Goal: Check status: Check status

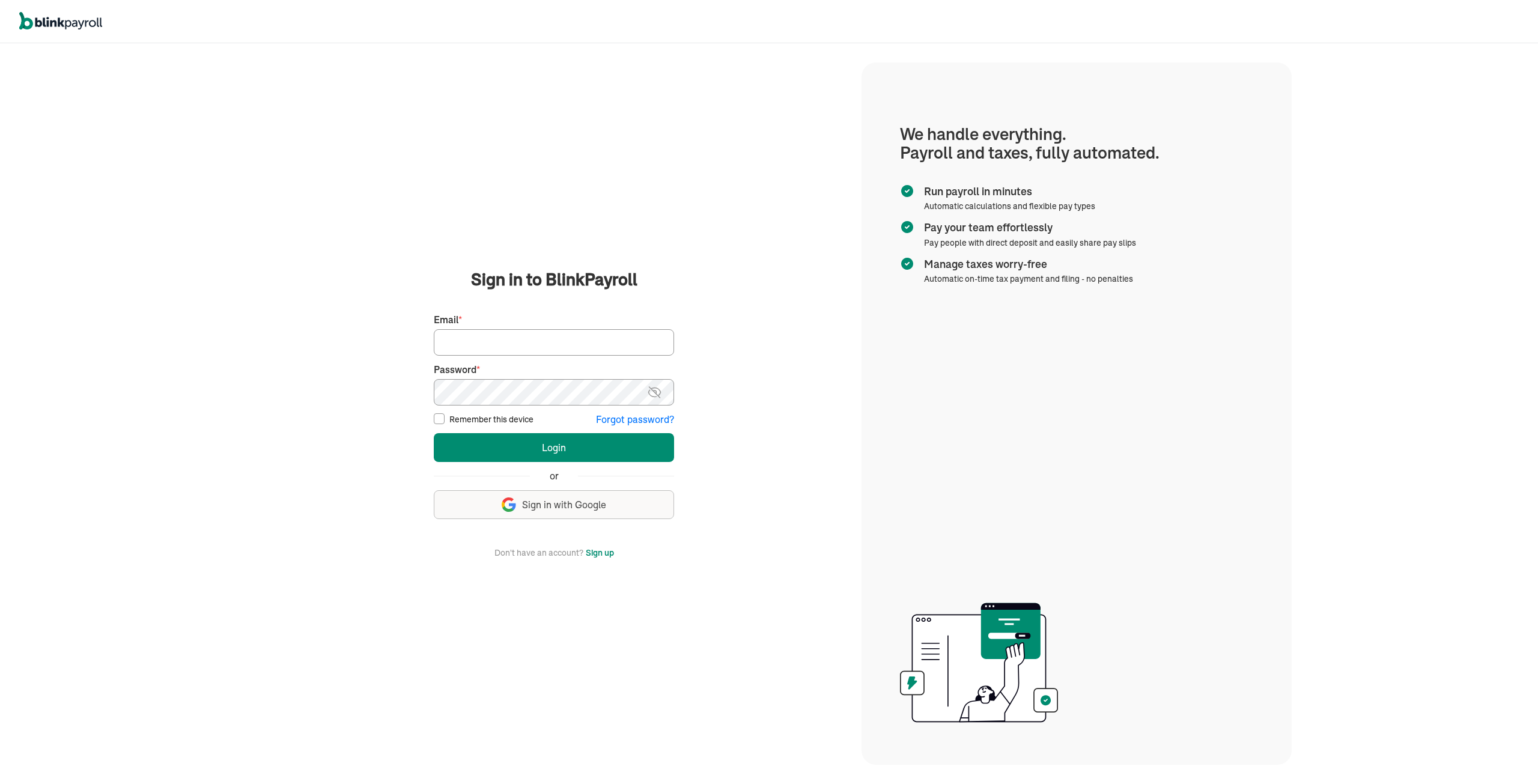
click at [528, 342] on input "Email *" at bounding box center [554, 342] width 241 height 27
type input "[EMAIL_ADDRESS][DOMAIN_NAME]"
click at [434, 433] on button "Login" at bounding box center [554, 447] width 241 height 28
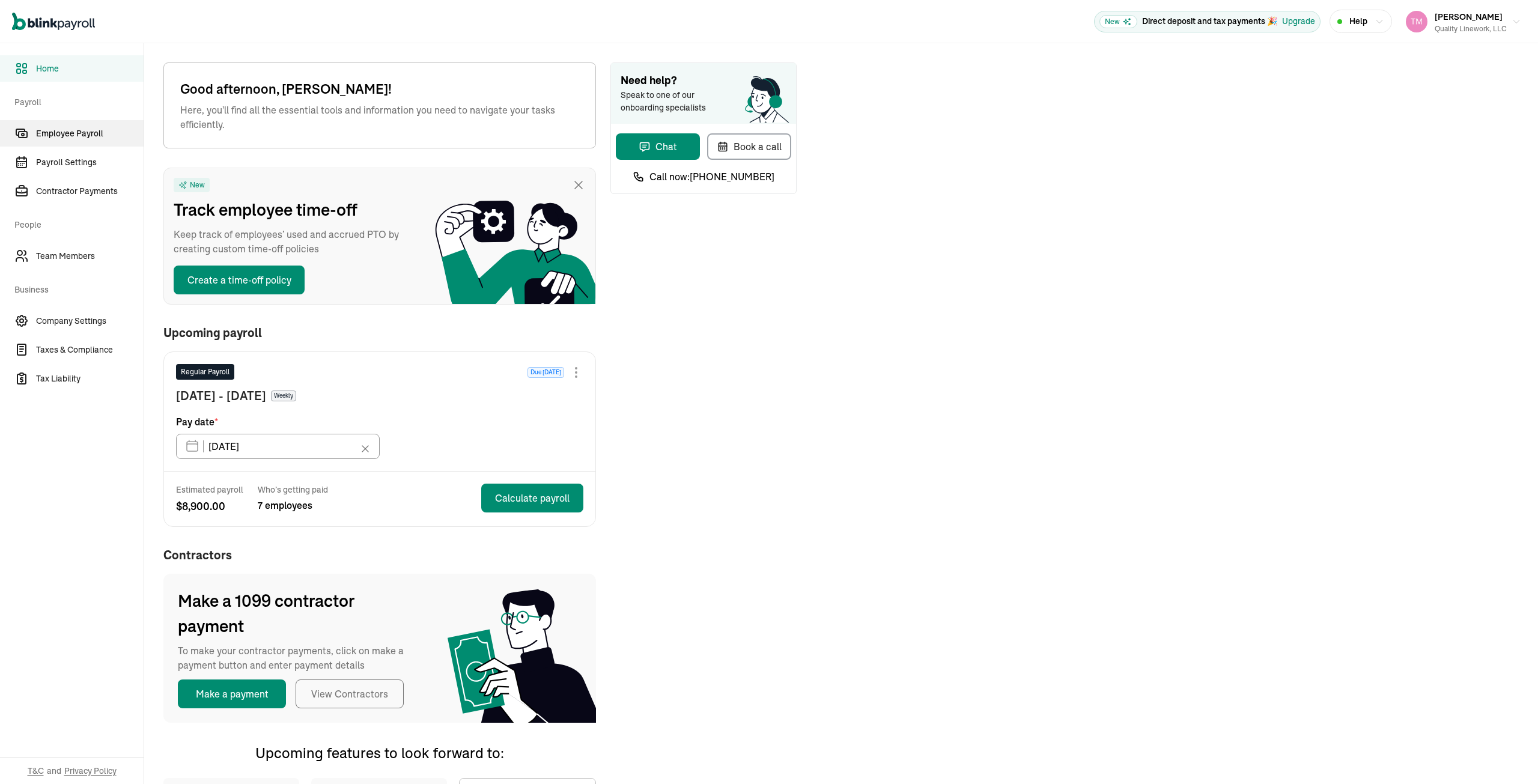
click at [71, 137] on span "Employee Payroll" at bounding box center [89, 134] width 107 height 13
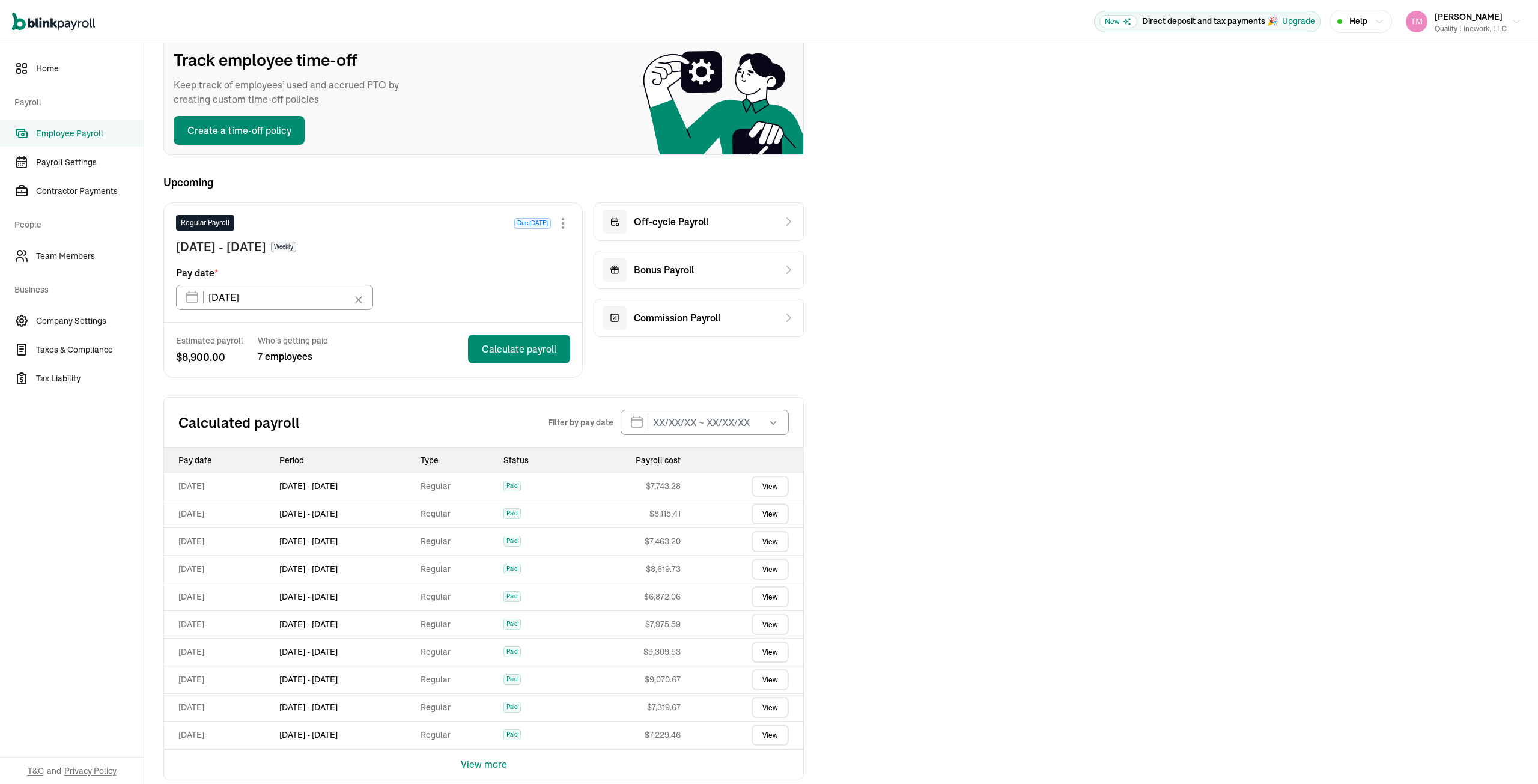
scroll to position [100, 0]
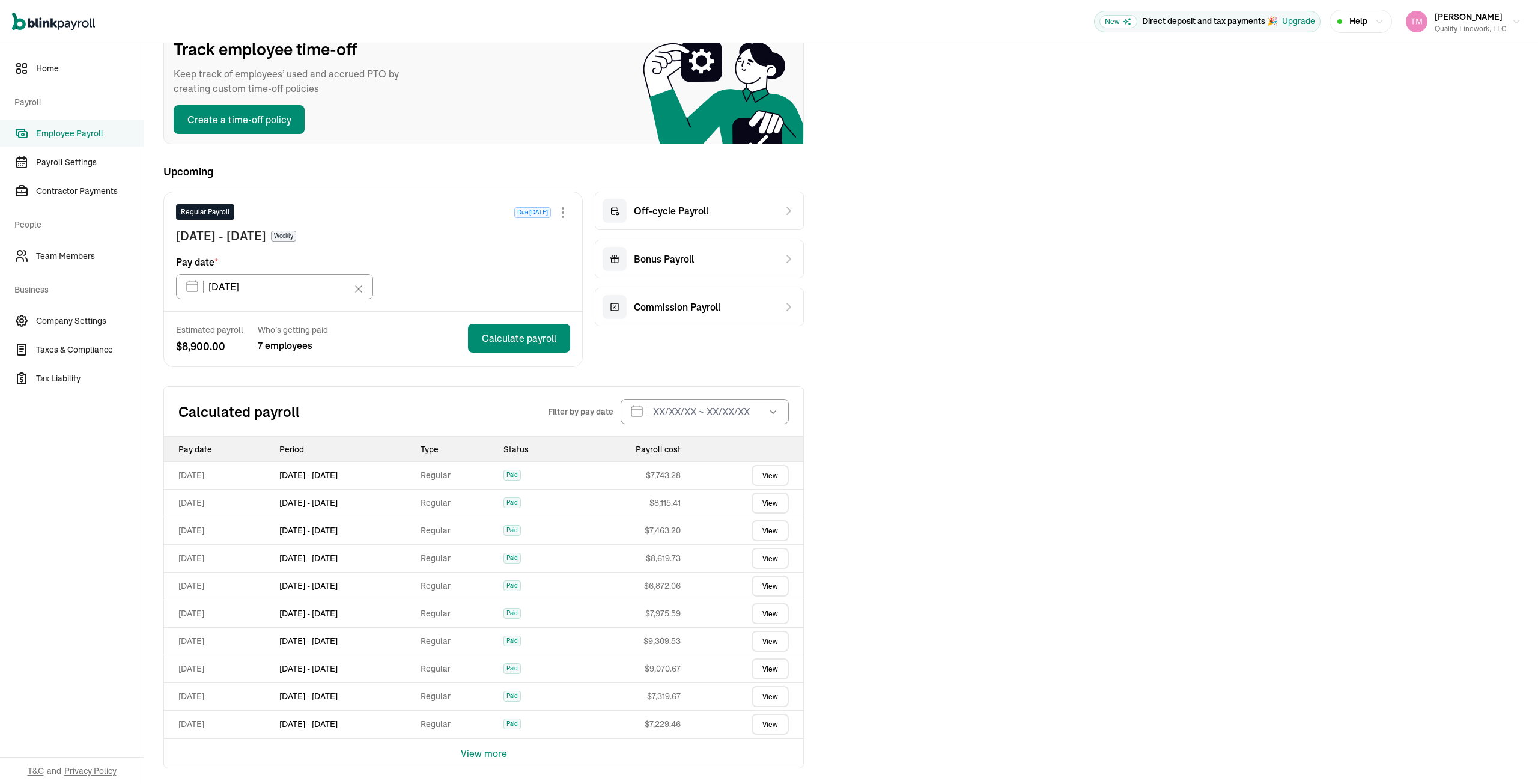
click at [778, 468] on link "View" at bounding box center [770, 476] width 37 height 21
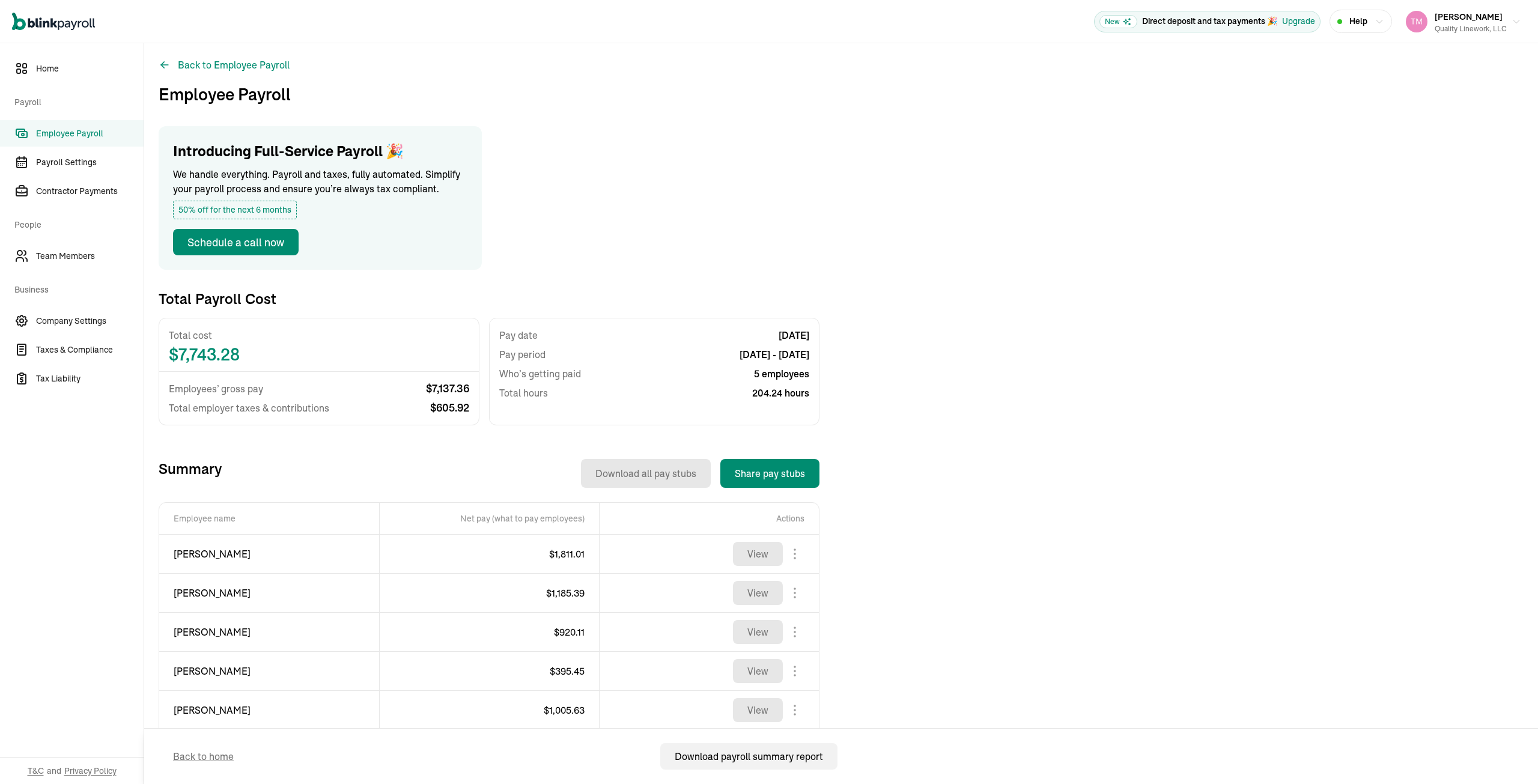
scroll to position [49, 0]
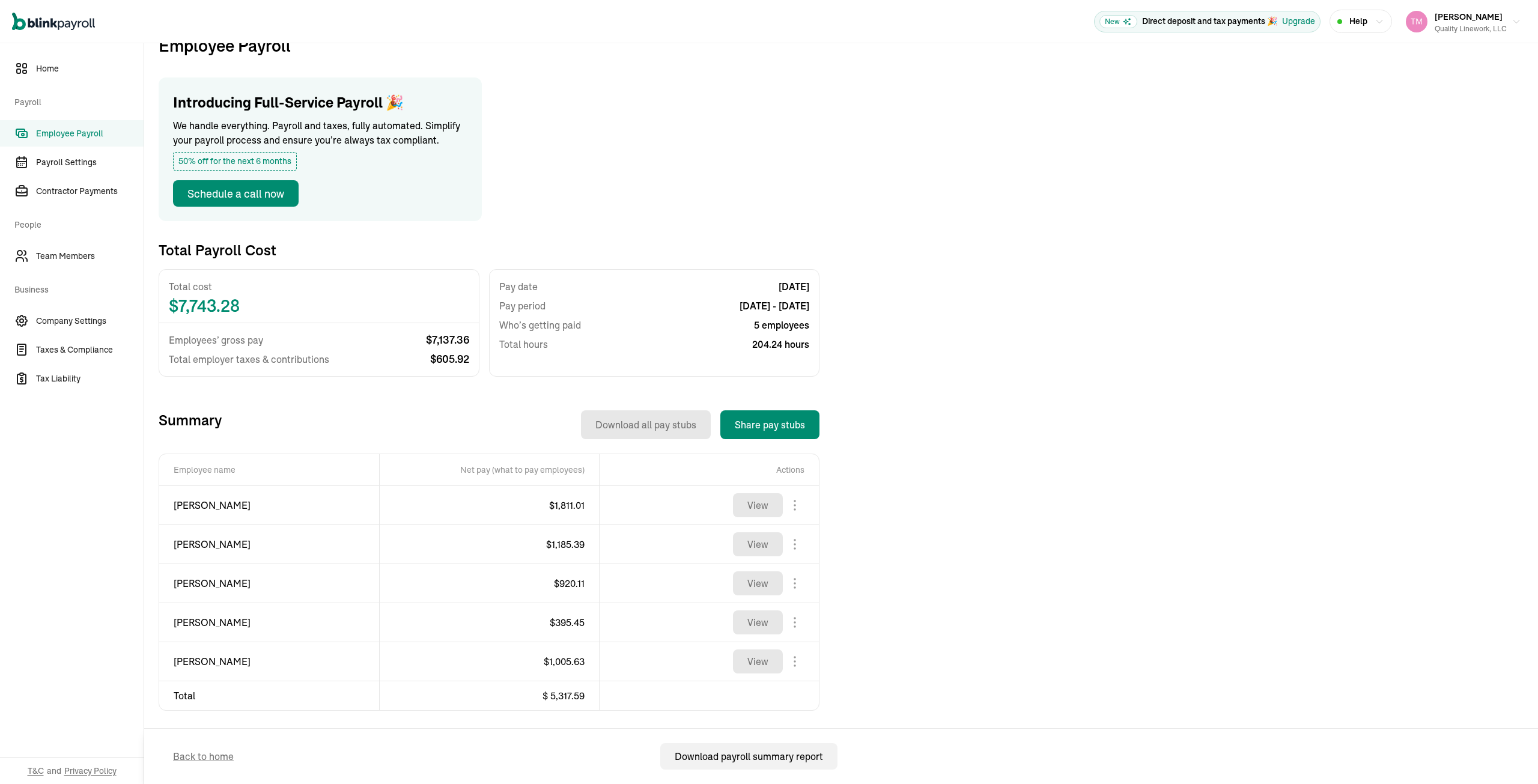
click at [770, 542] on button "View" at bounding box center [757, 545] width 50 height 24
click at [795, 542] on body "Open main menu New Direct deposit and tax payments 🎉 Upgrade Help Taneka Moore …" at bounding box center [769, 392] width 1538 height 784
click at [59, 125] on link "Employee Payroll" at bounding box center [72, 133] width 144 height 27
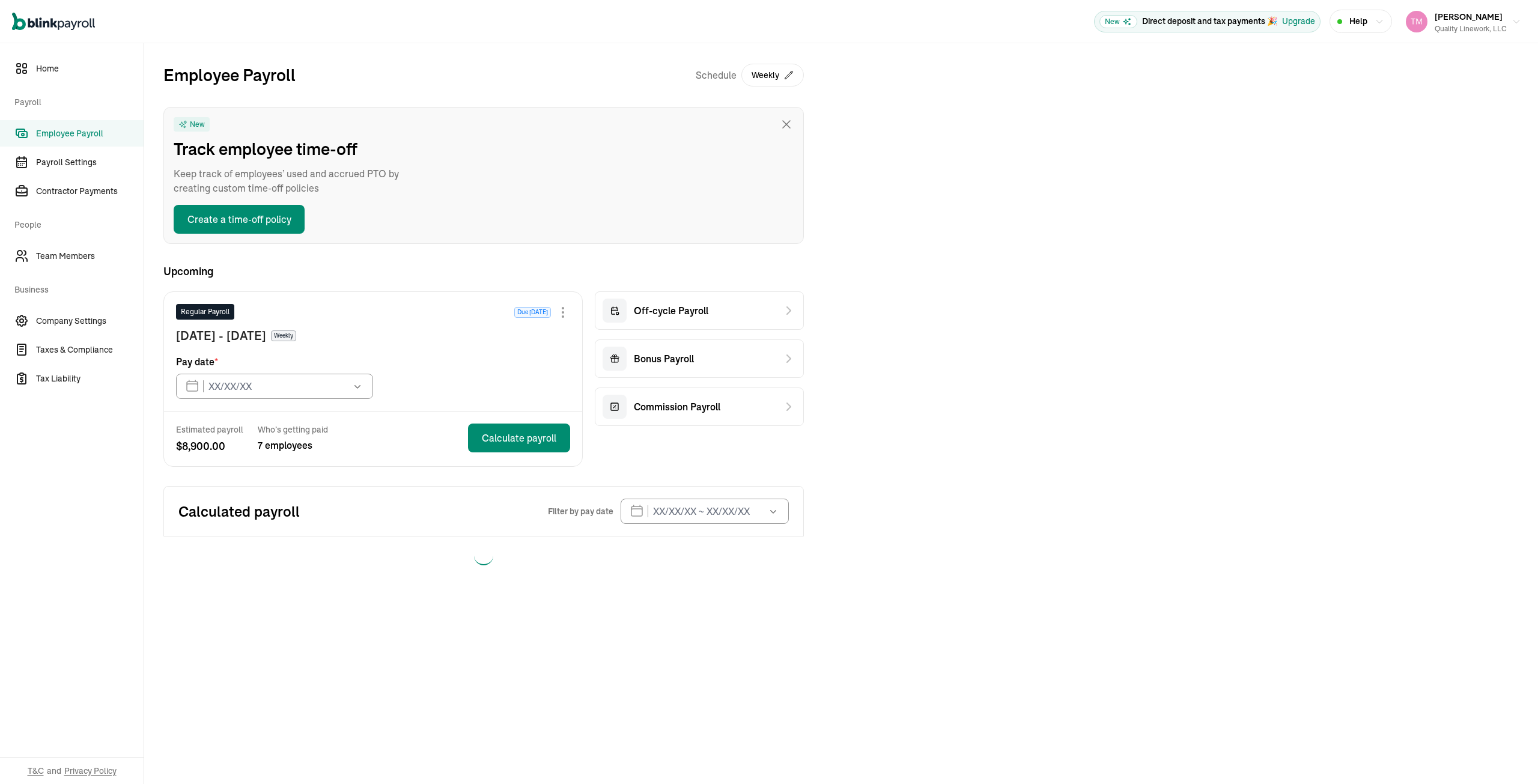
type input "10/03/2025"
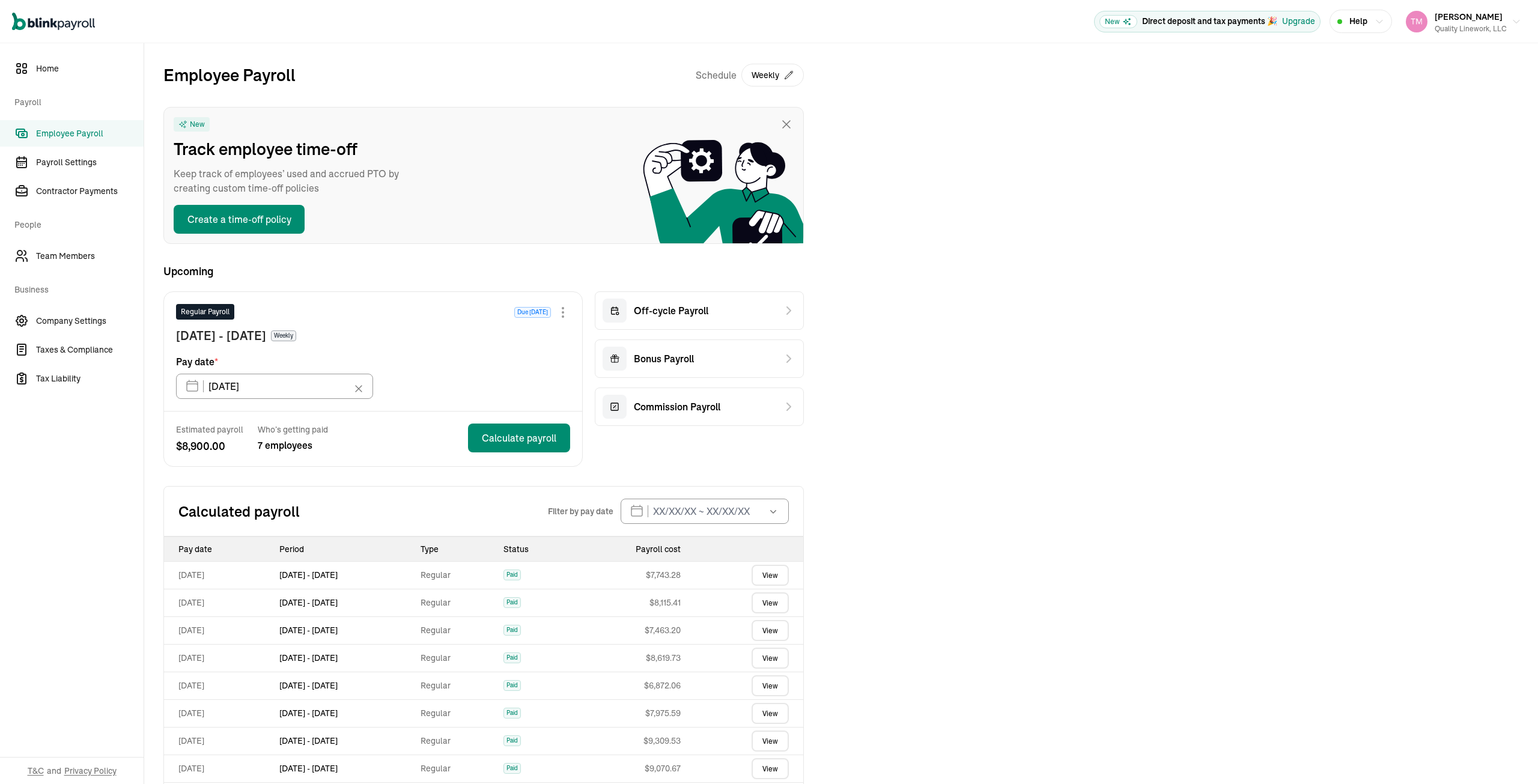
click at [778, 573] on link "View" at bounding box center [770, 576] width 37 height 21
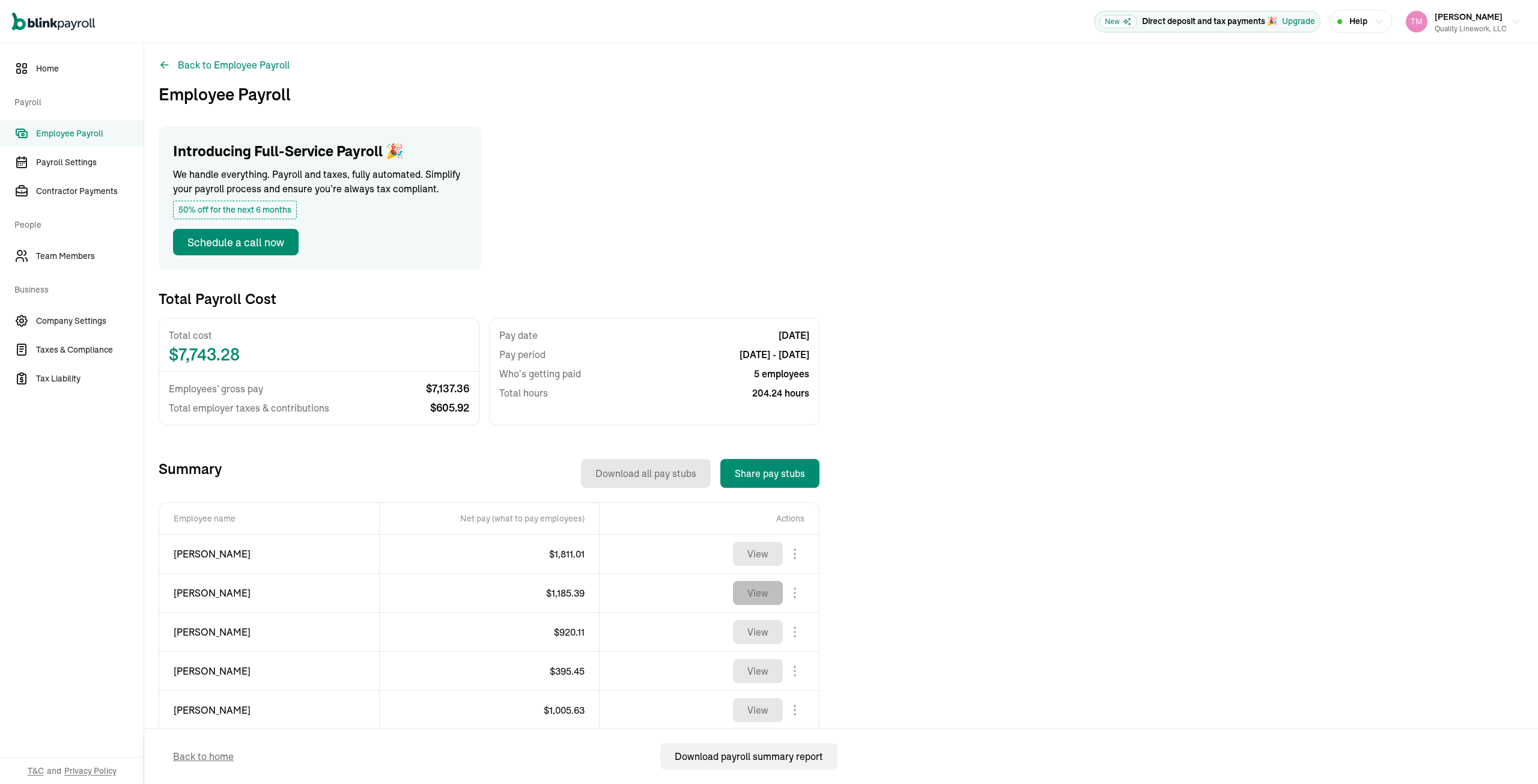
click at [755, 595] on button "View" at bounding box center [757, 593] width 50 height 24
click at [212, 63] on button "Back to Employee Payroll" at bounding box center [224, 65] width 131 height 15
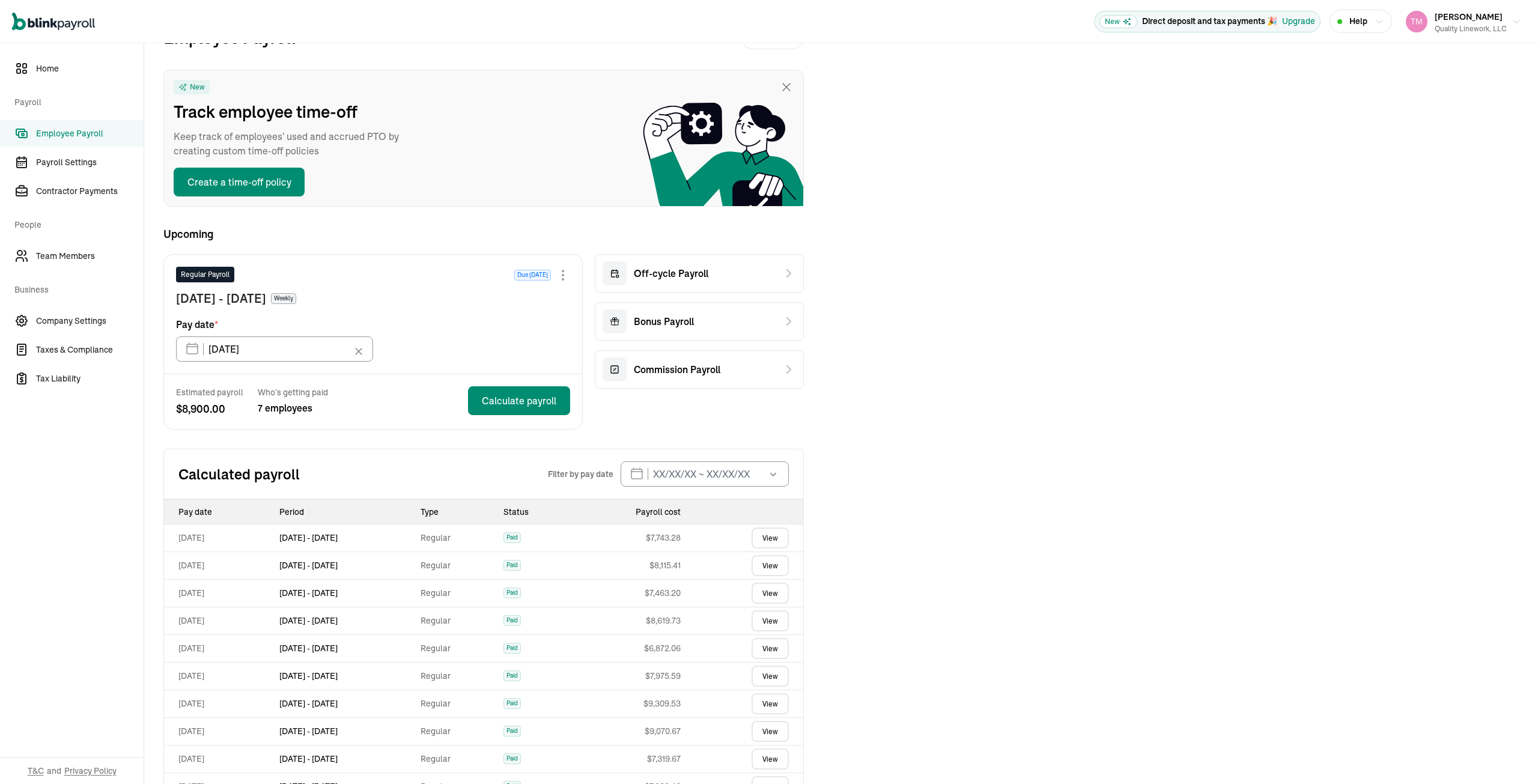
scroll to position [100, 0]
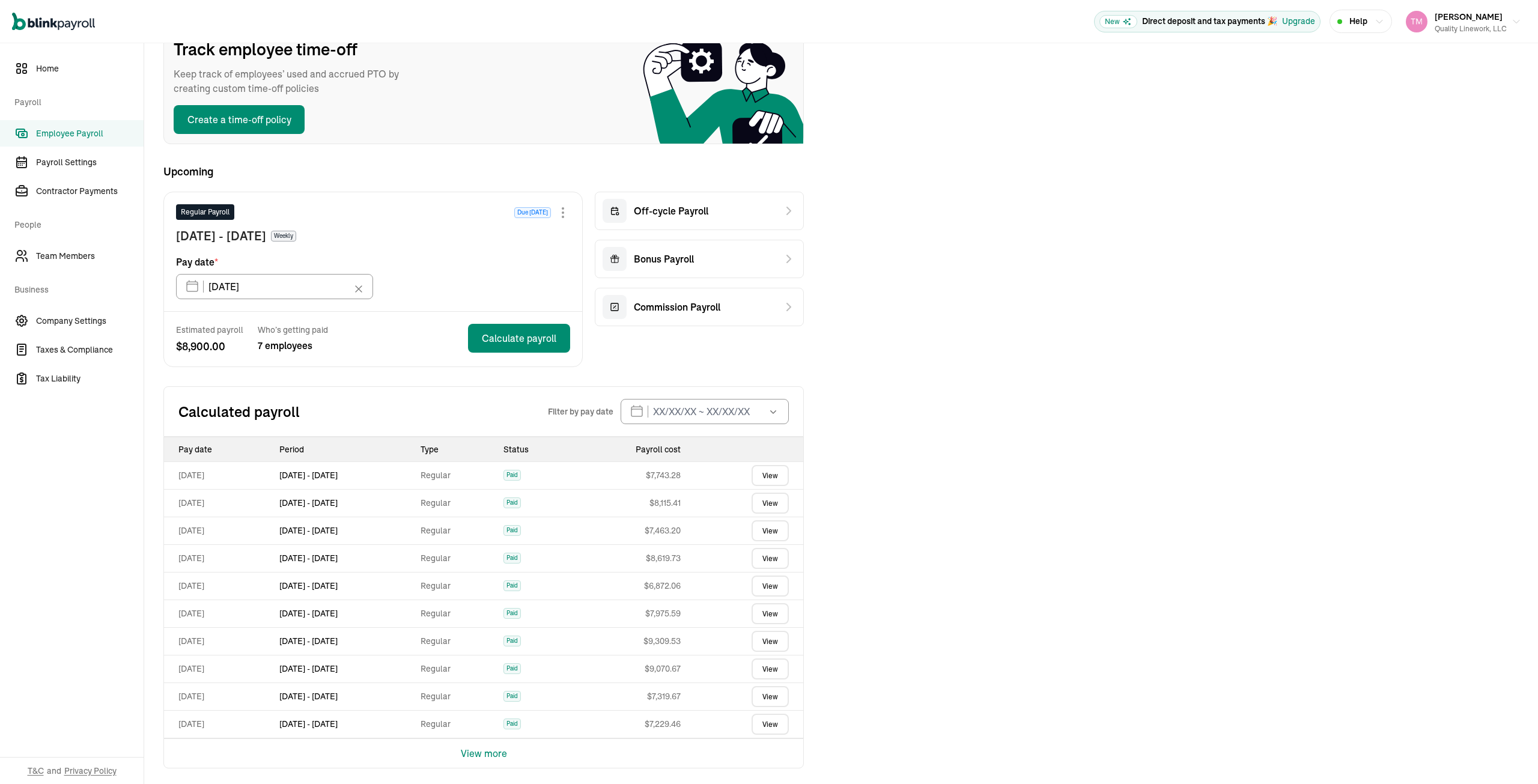
click at [758, 583] on link "View" at bounding box center [770, 586] width 37 height 21
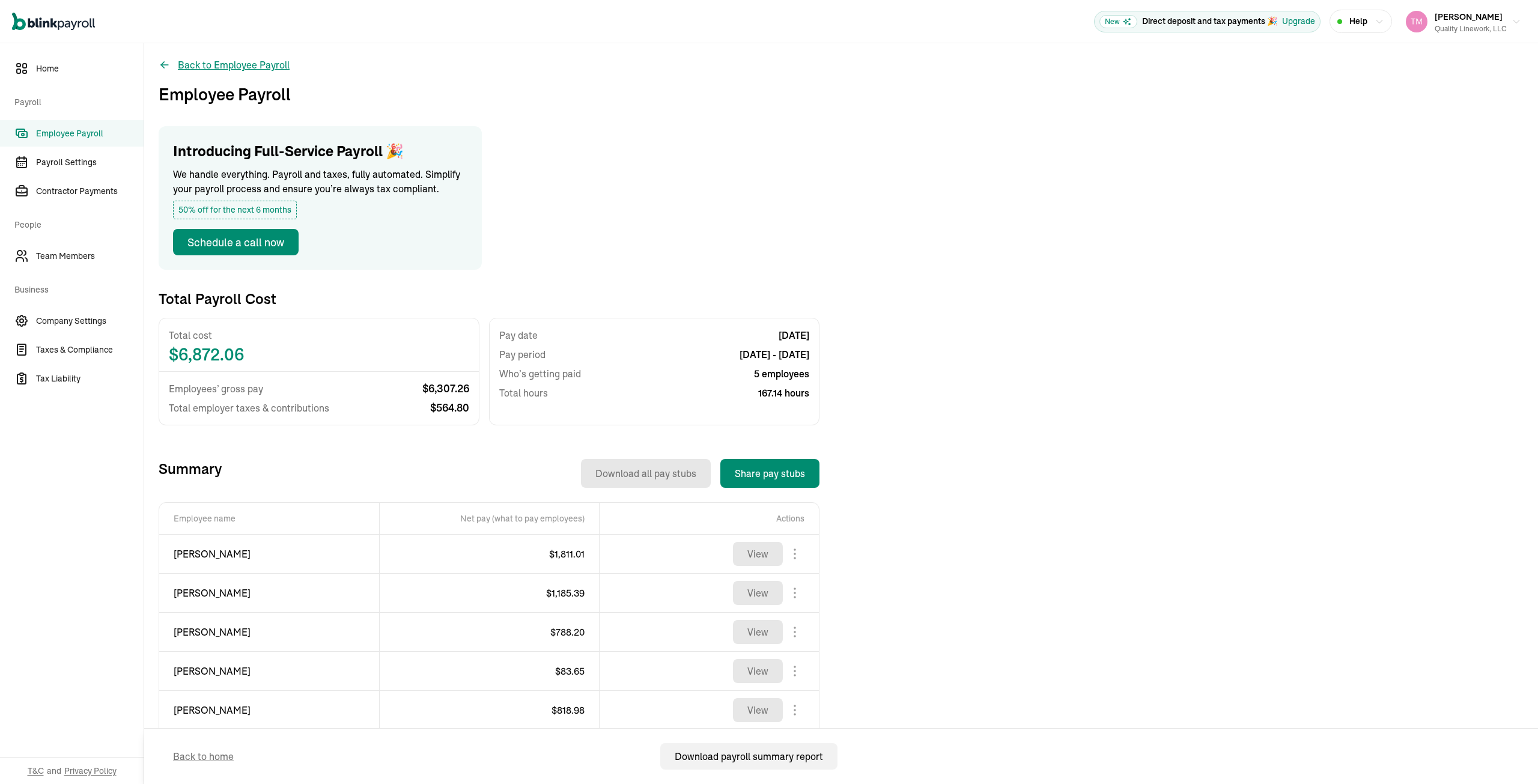
click at [211, 69] on button "Back to Employee Payroll" at bounding box center [224, 65] width 131 height 15
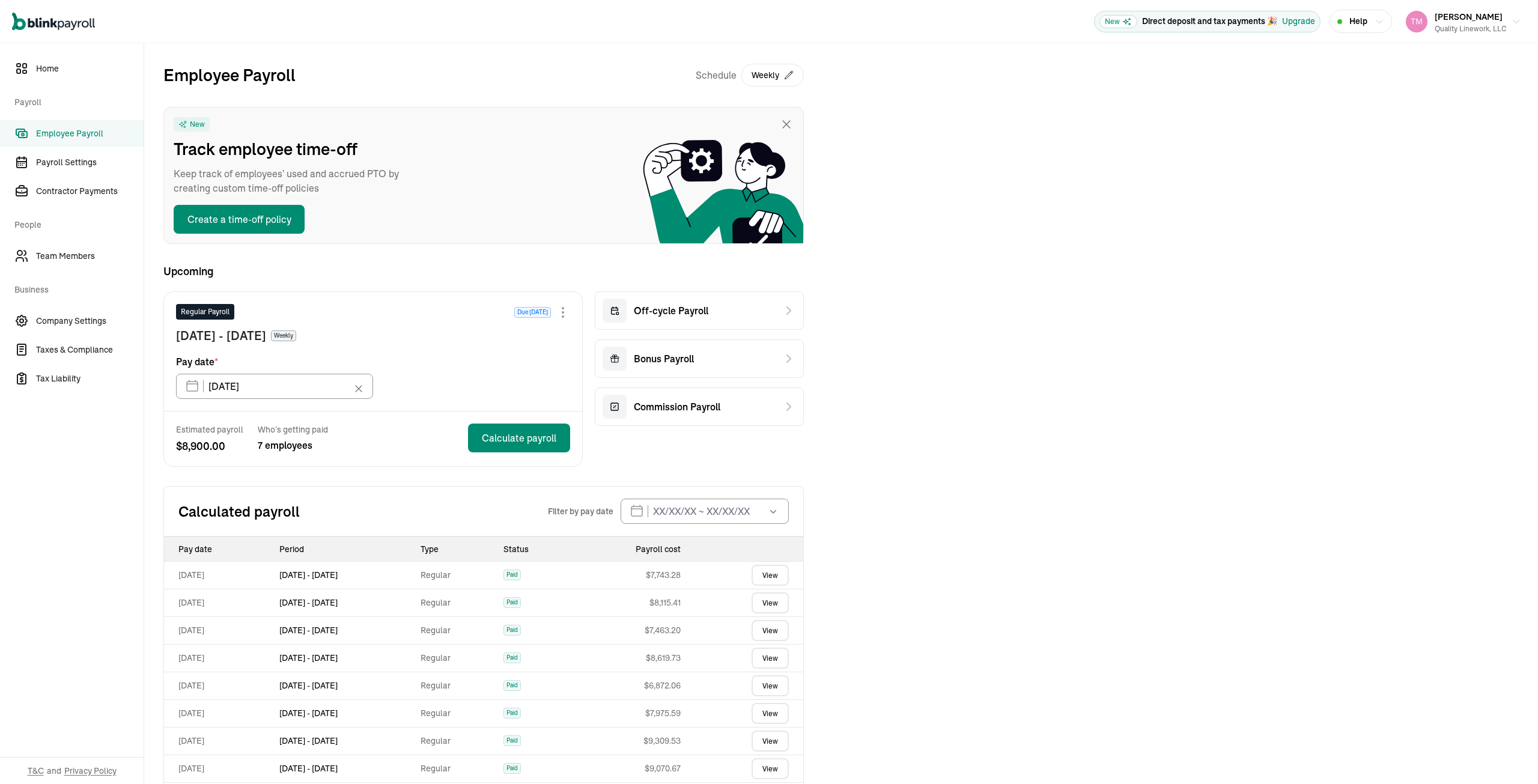
click at [768, 602] on link "View" at bounding box center [770, 603] width 37 height 21
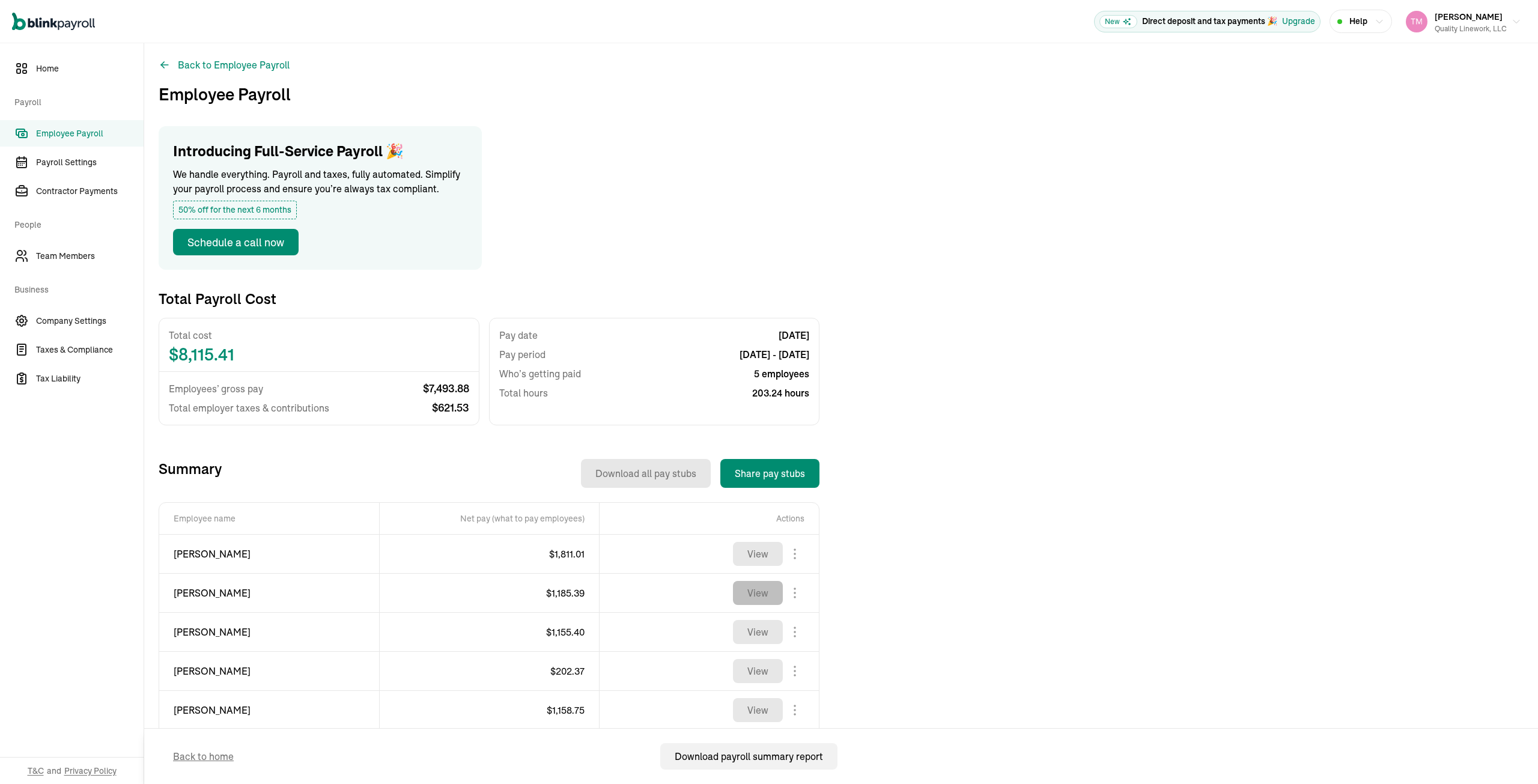
click at [749, 592] on button "View" at bounding box center [757, 593] width 50 height 24
click at [794, 592] on body "Open main menu New Direct deposit and tax payments 🎉 Upgrade Help Taneka Moore …" at bounding box center [769, 392] width 1538 height 784
click at [211, 64] on button "Back to Employee Payroll" at bounding box center [224, 65] width 131 height 15
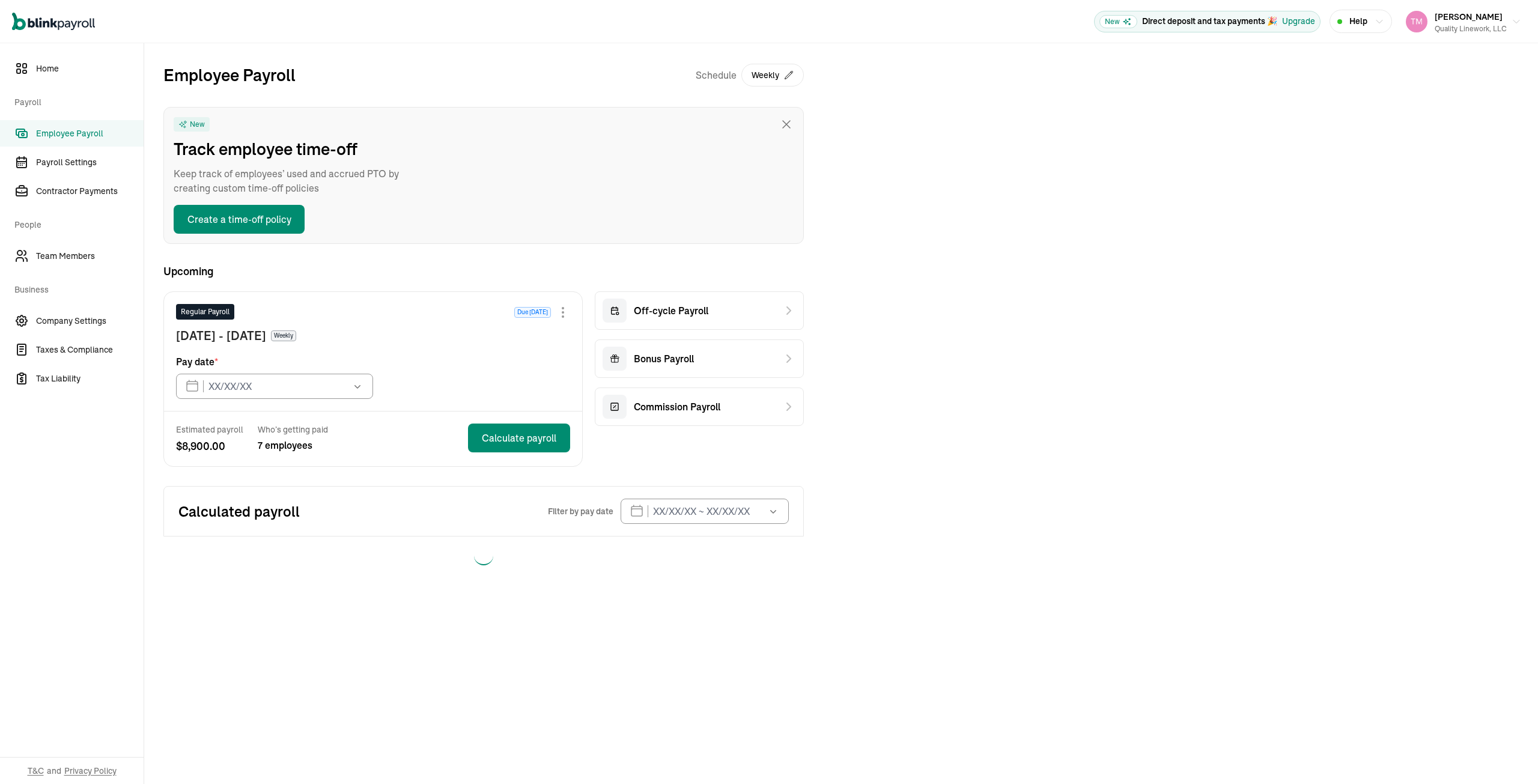
type input "10/03/2025"
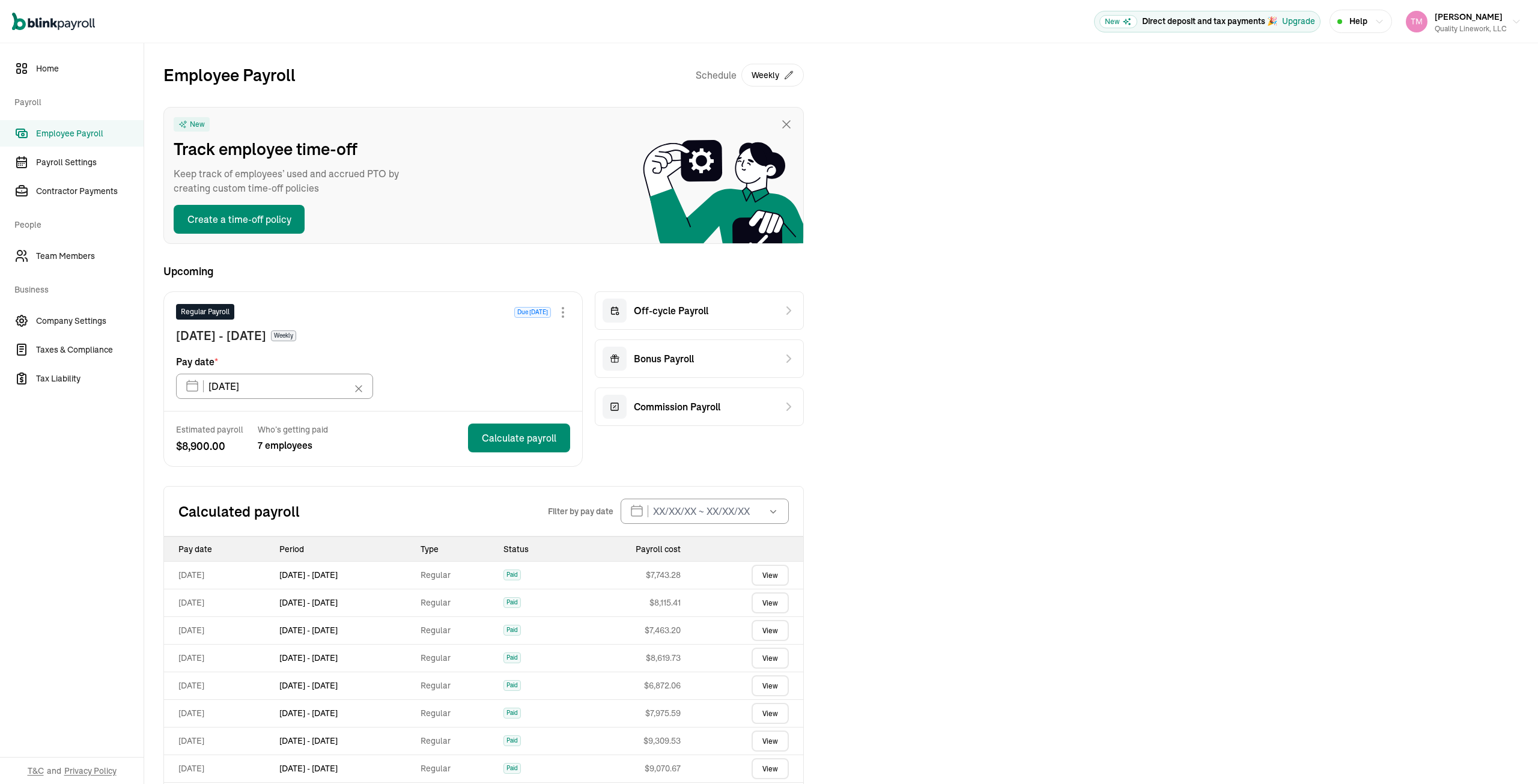
click at [779, 630] on link "View" at bounding box center [770, 630] width 37 height 21
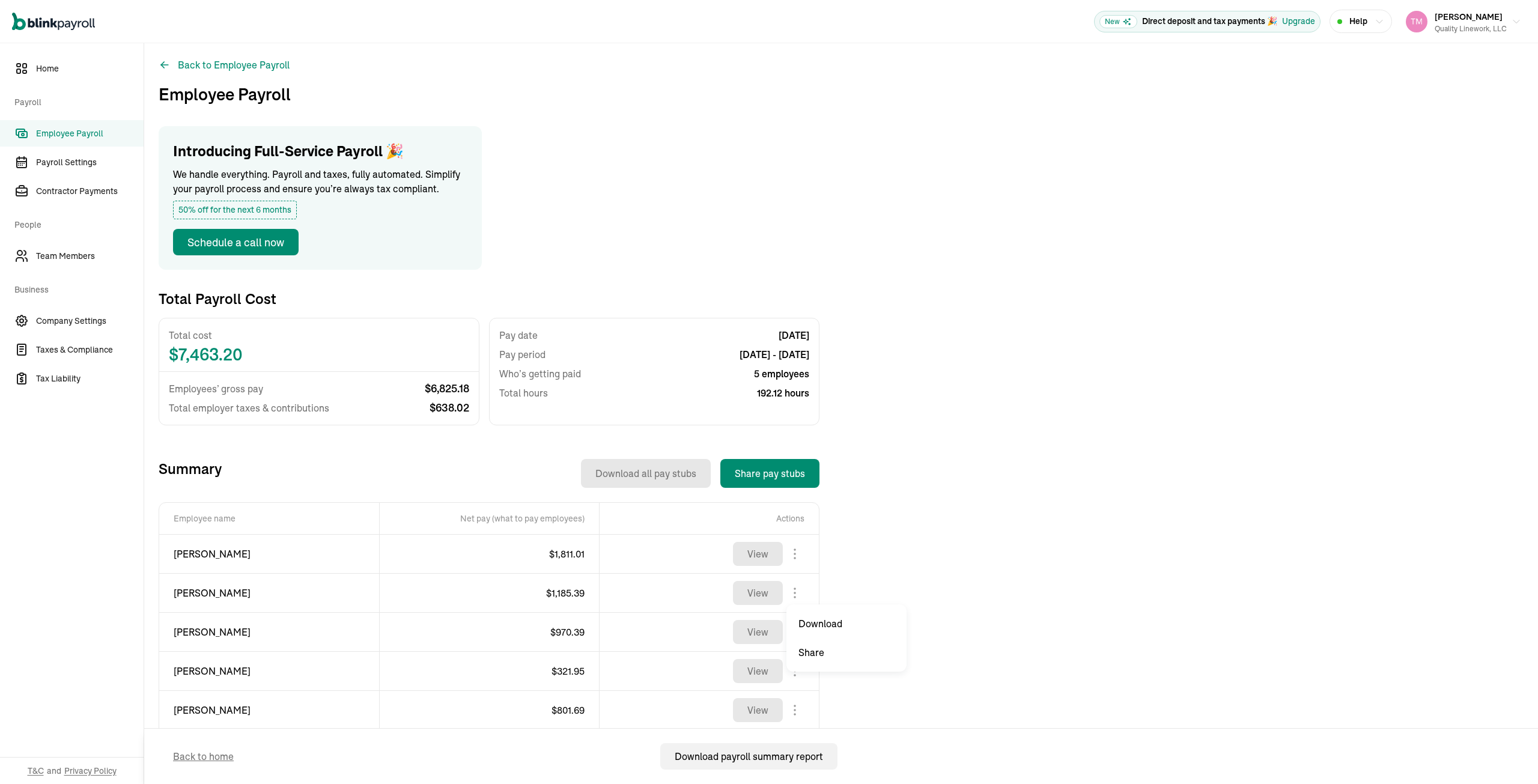
click at [795, 592] on body "Open main menu New Direct deposit and tax payments 🎉 Upgrade Help Taneka Moore …" at bounding box center [769, 392] width 1538 height 784
click at [799, 592] on body "Open main menu New Direct deposit and tax payments 🎉 Upgrade Help Taneka Moore …" at bounding box center [769, 392] width 1538 height 784
click at [261, 61] on button "Back to Employee Payroll" at bounding box center [224, 65] width 131 height 15
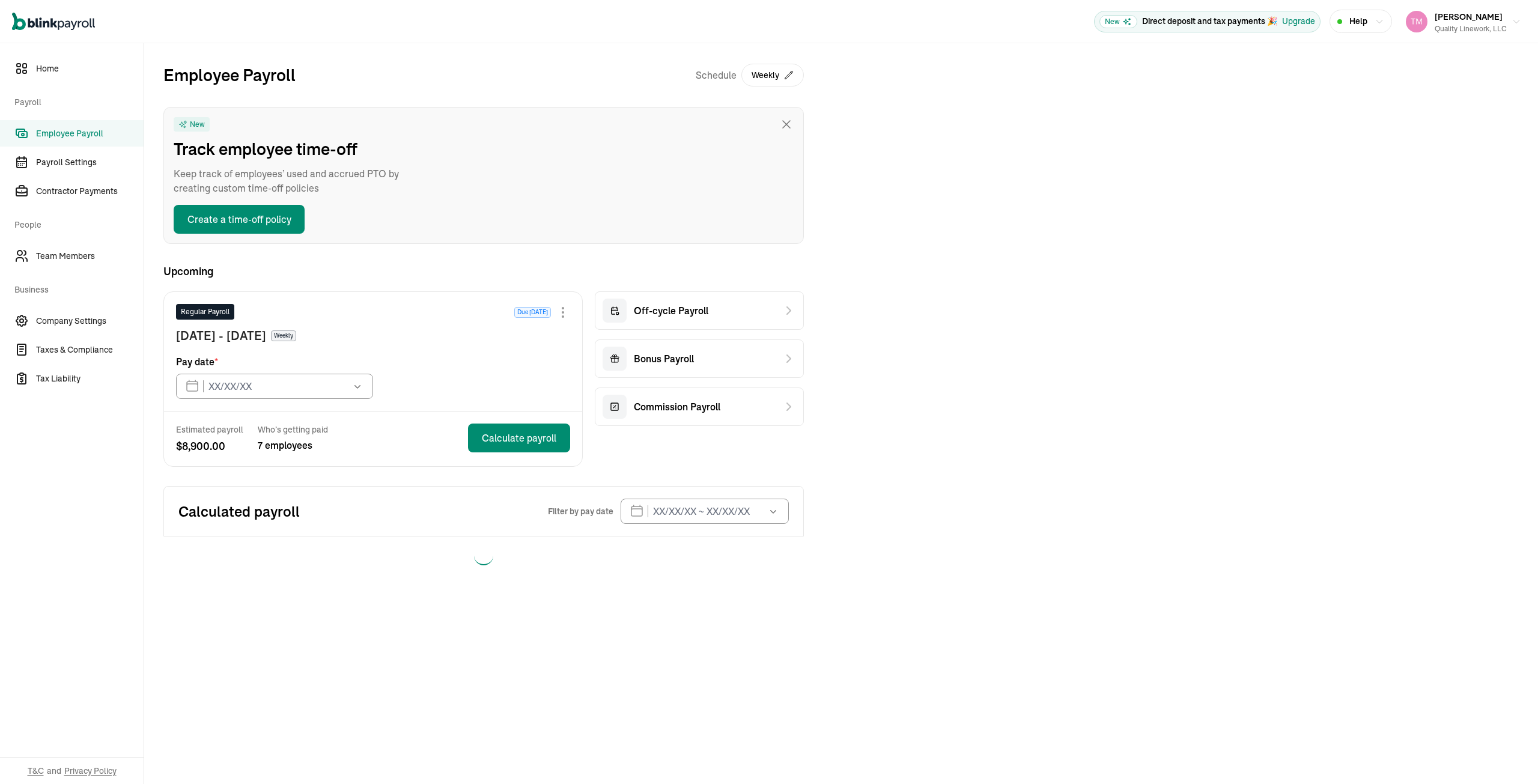
type input "10/03/2025"
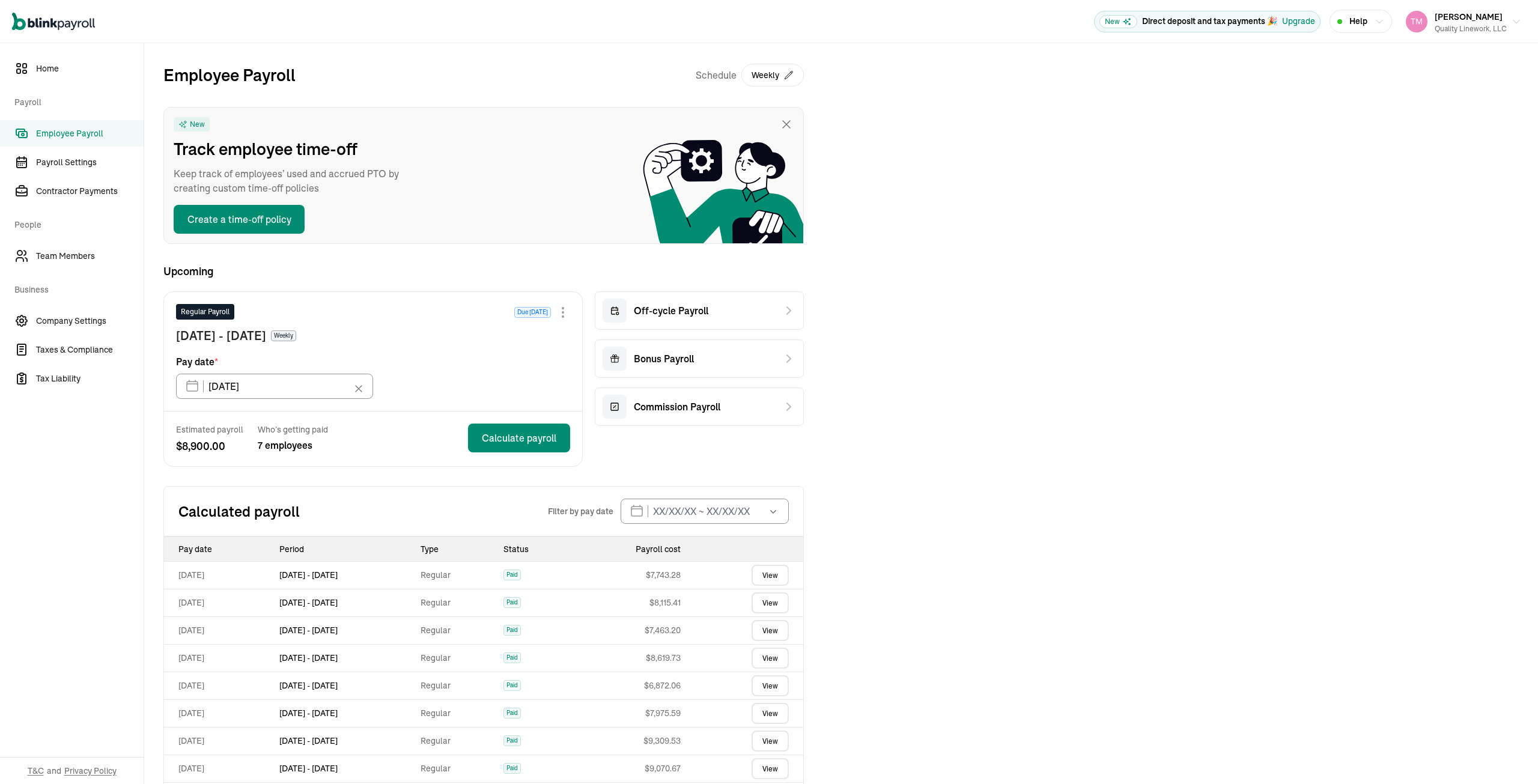
scroll to position [100, 0]
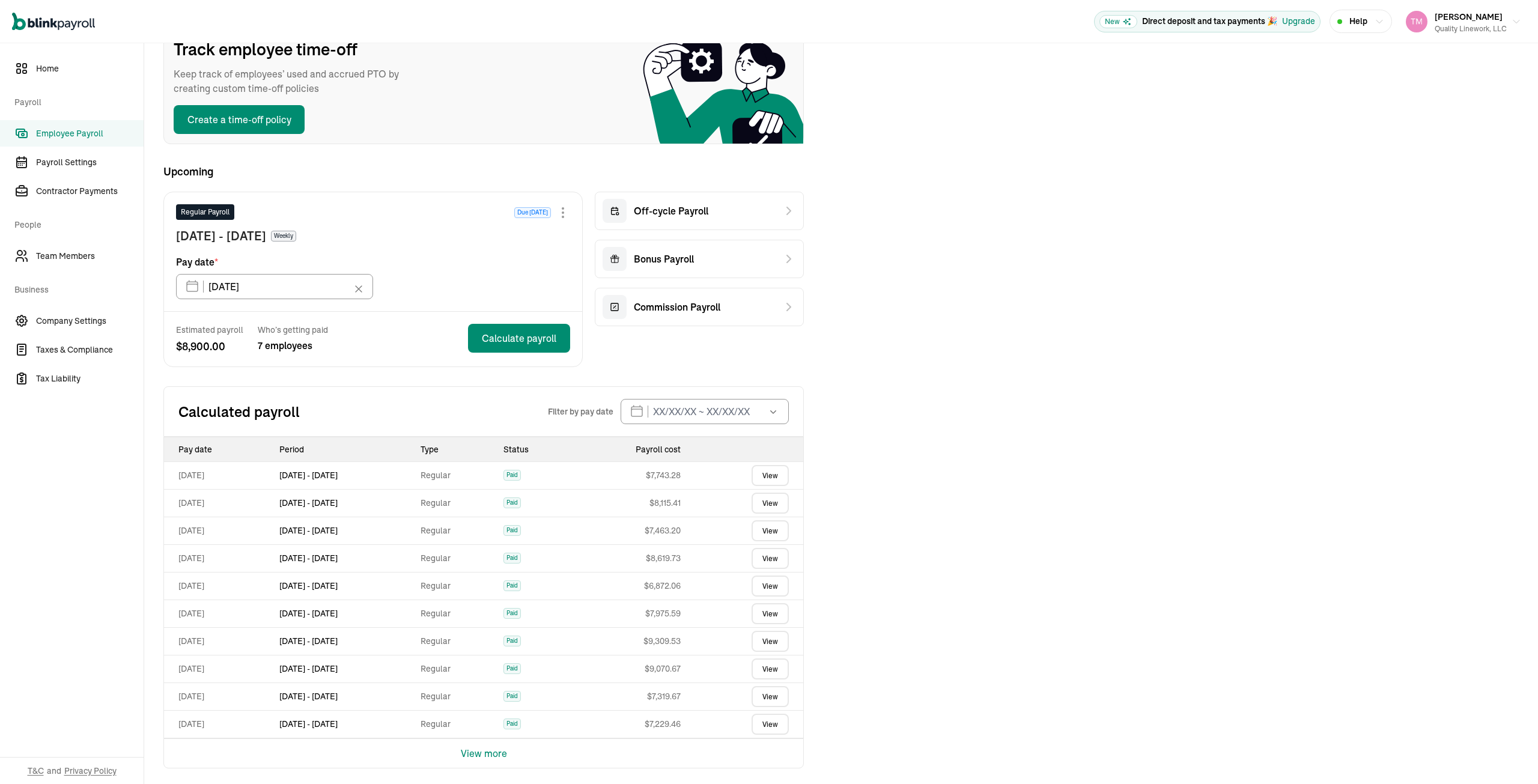
click at [769, 558] on link "View" at bounding box center [770, 559] width 37 height 21
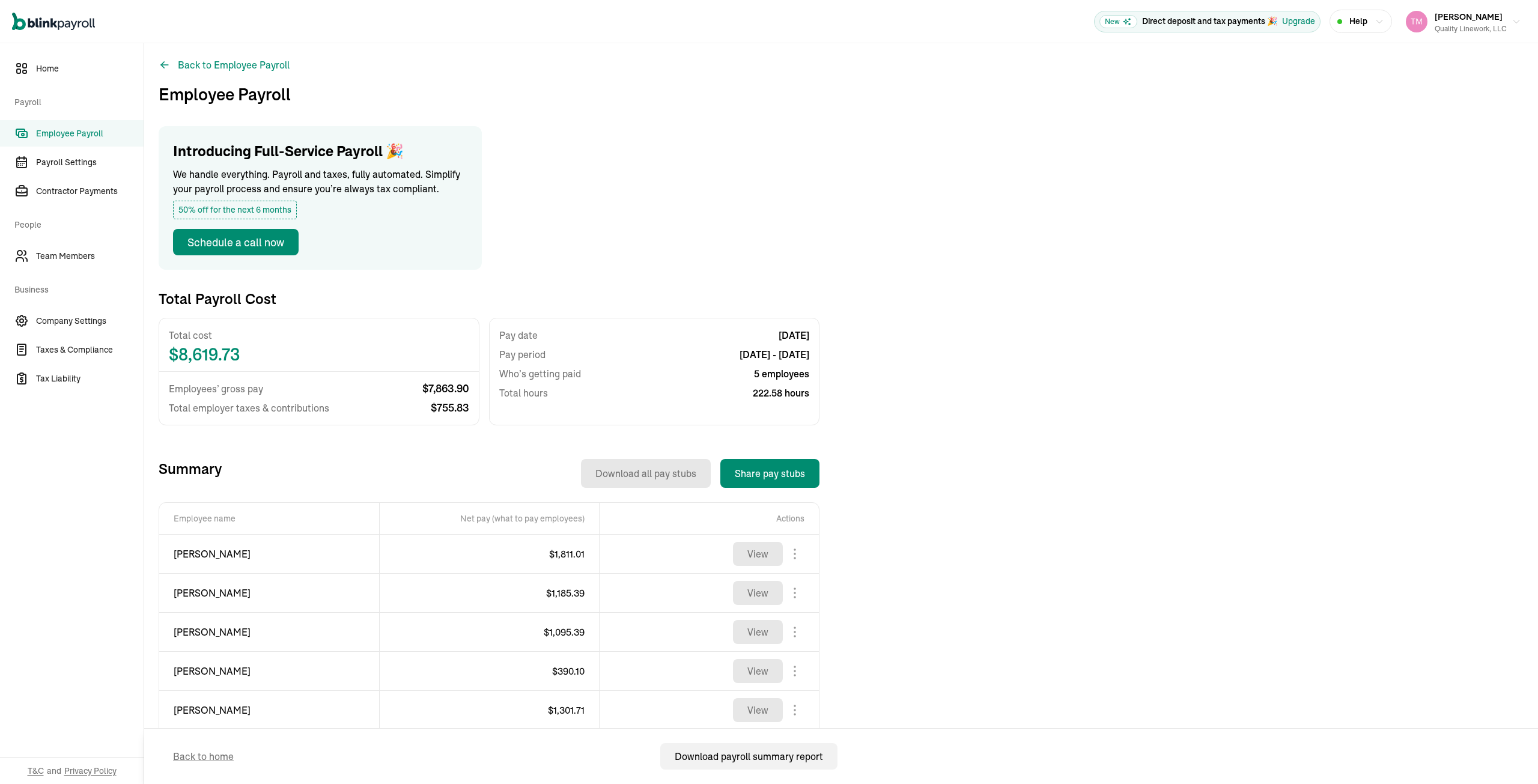
click at [795, 590] on body "Open main menu New Direct deposit and tax payments 🎉 Upgrade Help Taneka Moore …" at bounding box center [769, 392] width 1538 height 784
click at [797, 595] on body "Open main menu New Direct deposit and tax payments 🎉 Upgrade Help Taneka Moore …" at bounding box center [769, 392] width 1538 height 784
click at [192, 62] on button "Back to Employee Payroll" at bounding box center [224, 65] width 131 height 15
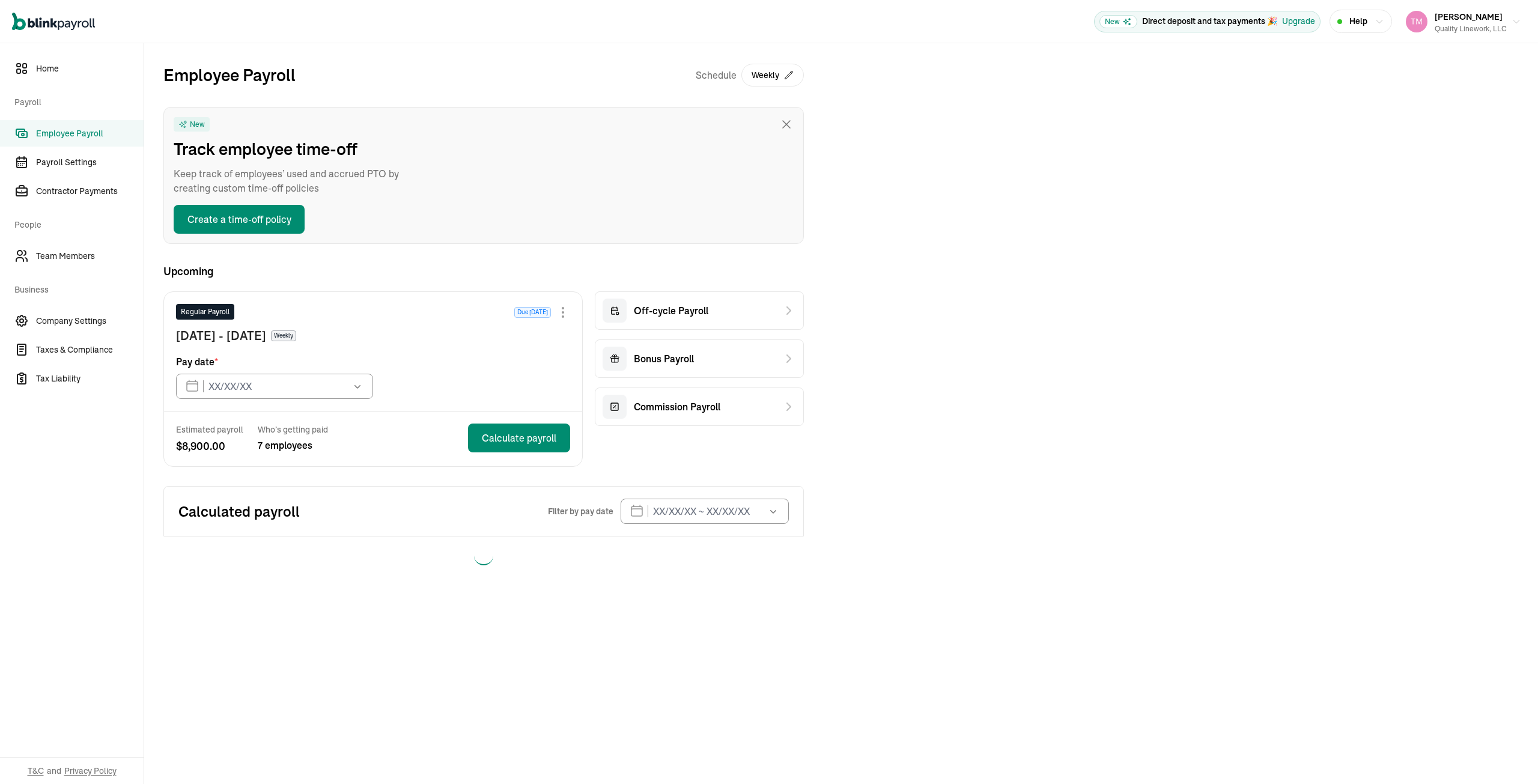
type input "10/03/2025"
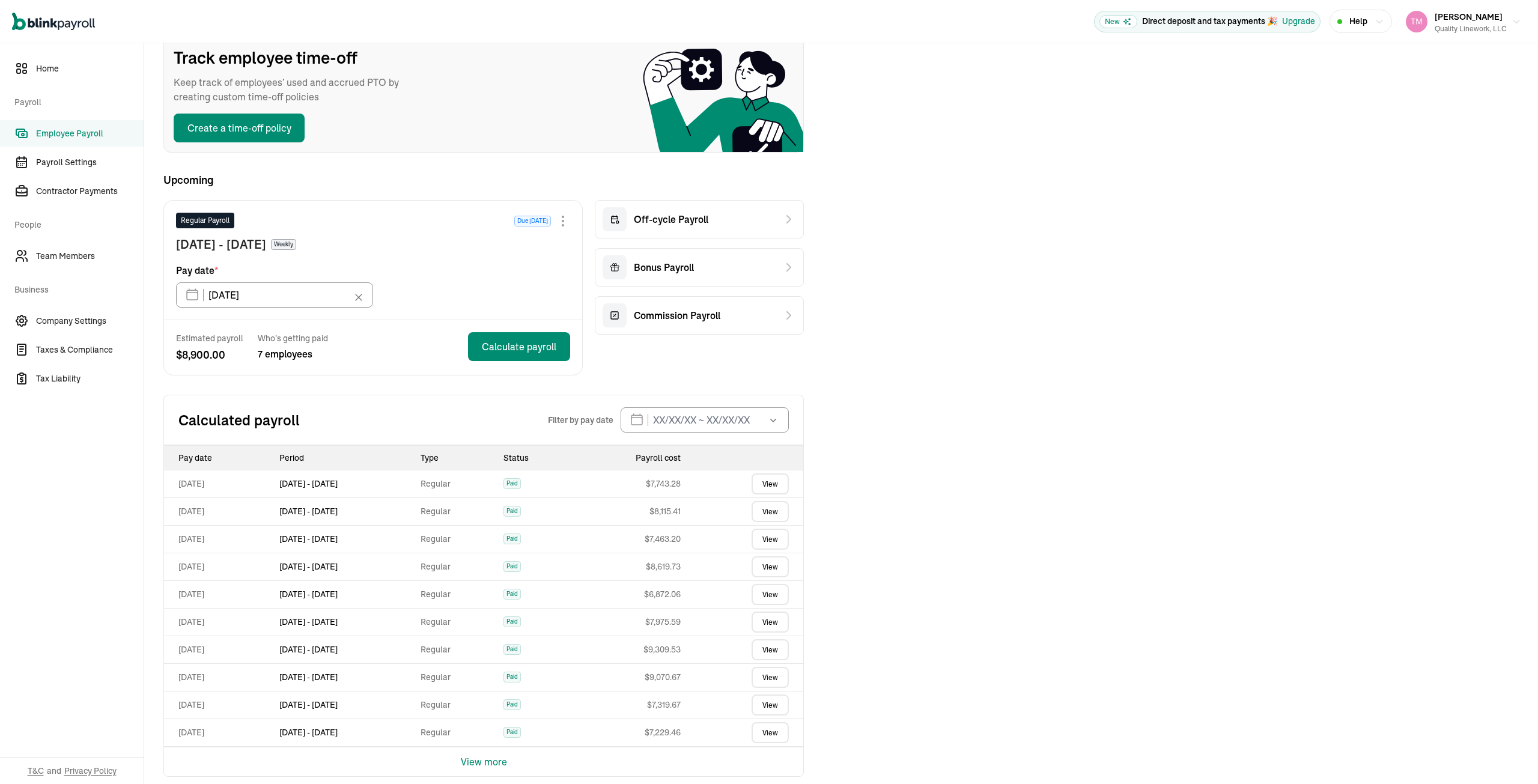
scroll to position [100, 0]
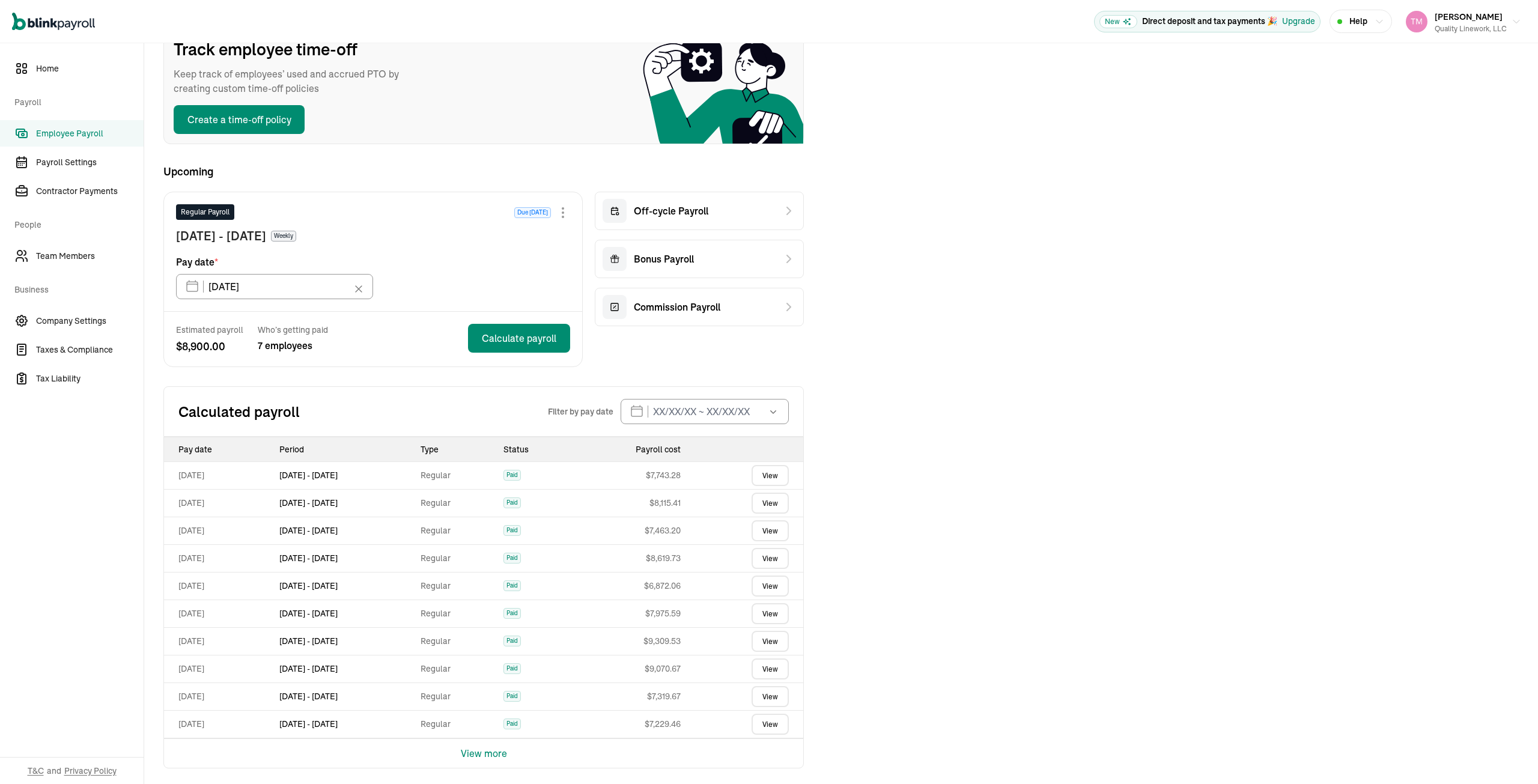
click at [779, 580] on link "View" at bounding box center [770, 586] width 37 height 21
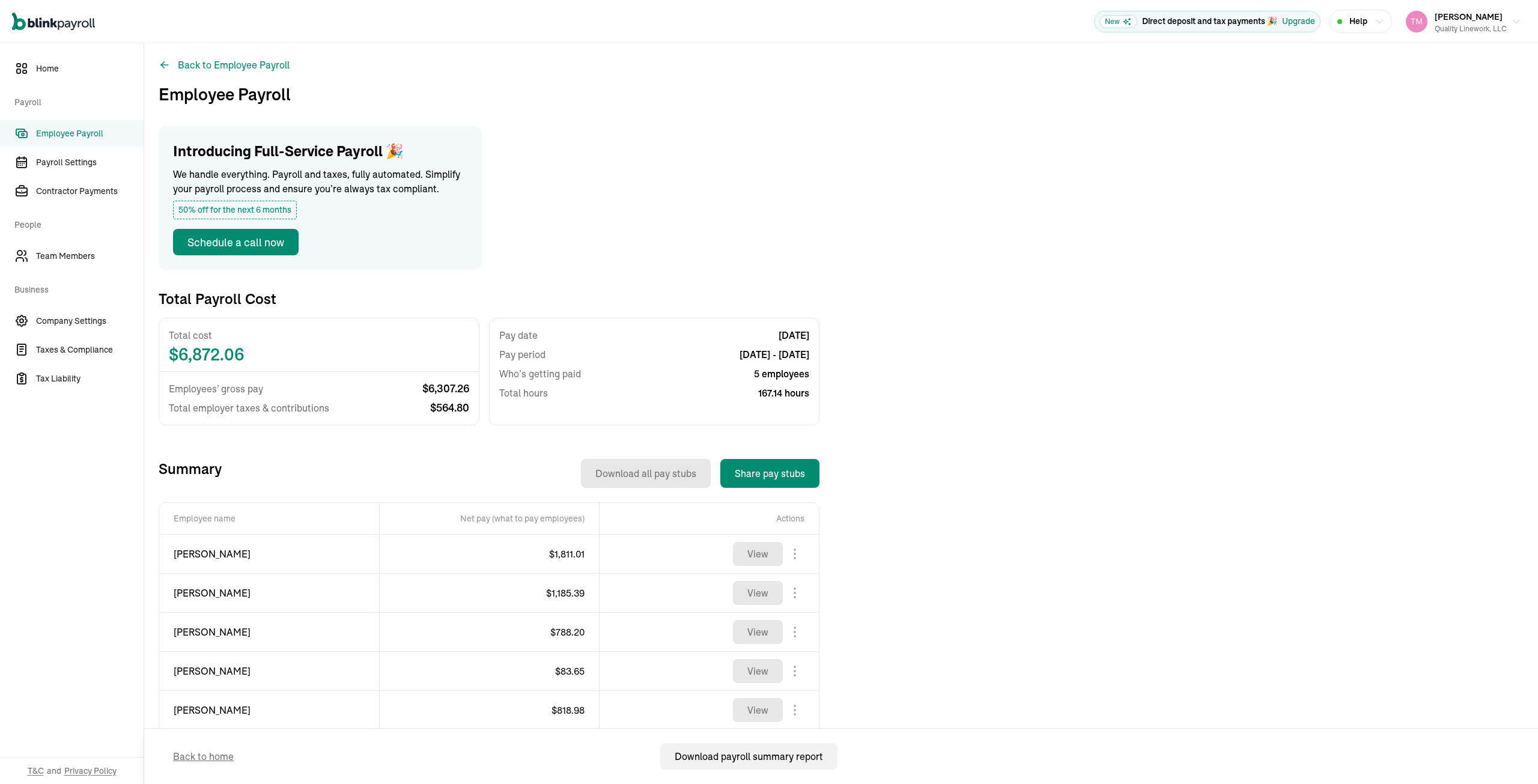
click at [795, 592] on body "Open main menu New Direct deposit and tax payments 🎉 Upgrade Help Taneka Moore …" at bounding box center [769, 392] width 1538 height 784
click at [795, 590] on body "Open main menu New Direct deposit and tax payments 🎉 Upgrade Help Taneka Moore …" at bounding box center [769, 392] width 1538 height 784
